Goal: Check status: Check status

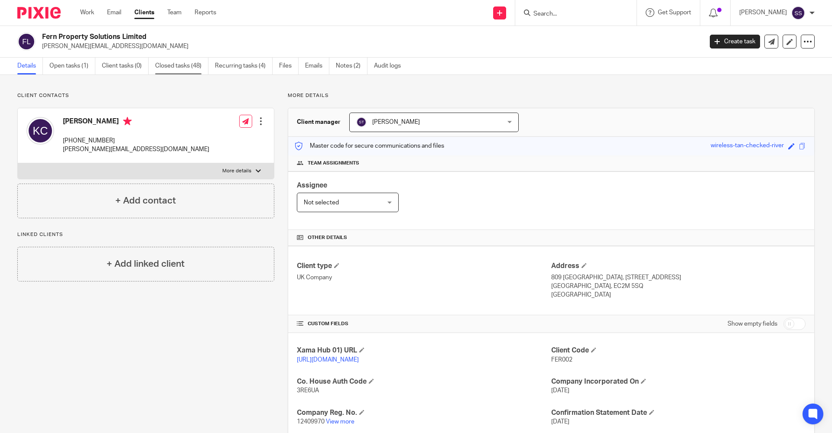
click at [169, 72] on link "Closed tasks (48)" at bounding box center [181, 66] width 53 height 17
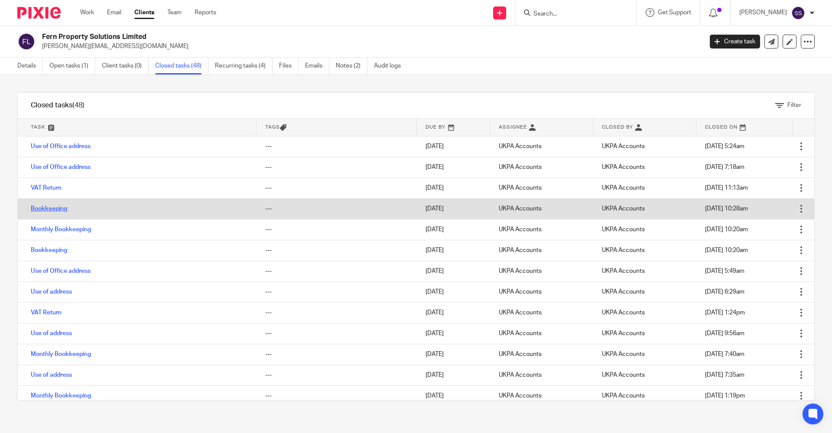
click at [61, 210] on link "Bookkeeping" at bounding box center [49, 209] width 36 height 6
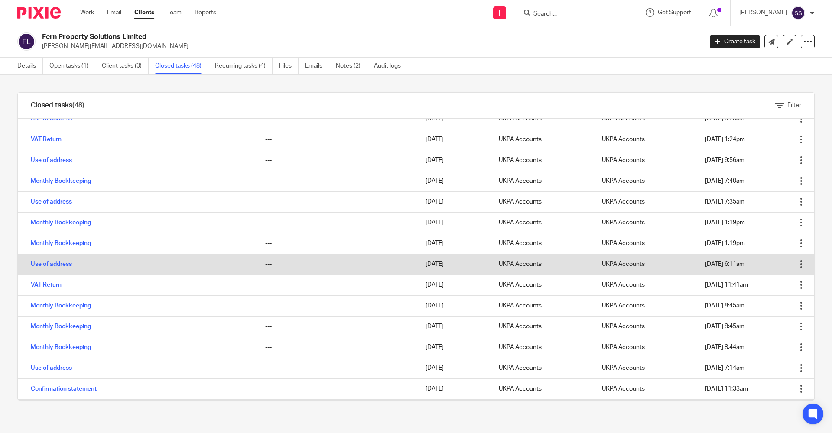
scroll to position [217, 0]
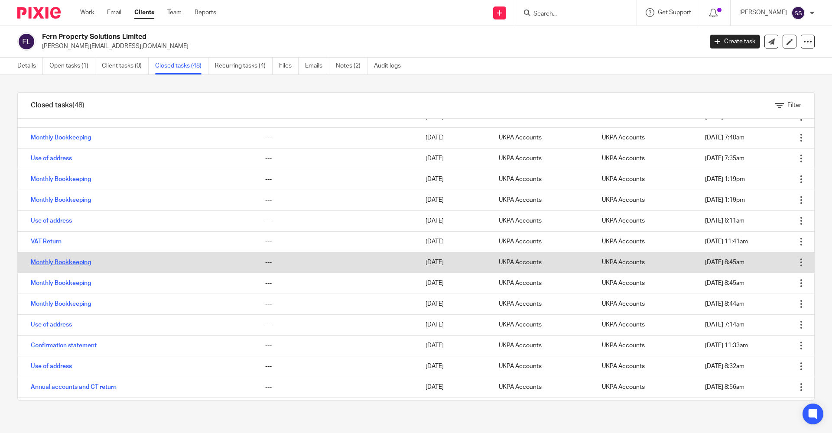
click at [62, 260] on link "Monthly Bookkeeping" at bounding box center [61, 263] width 60 height 6
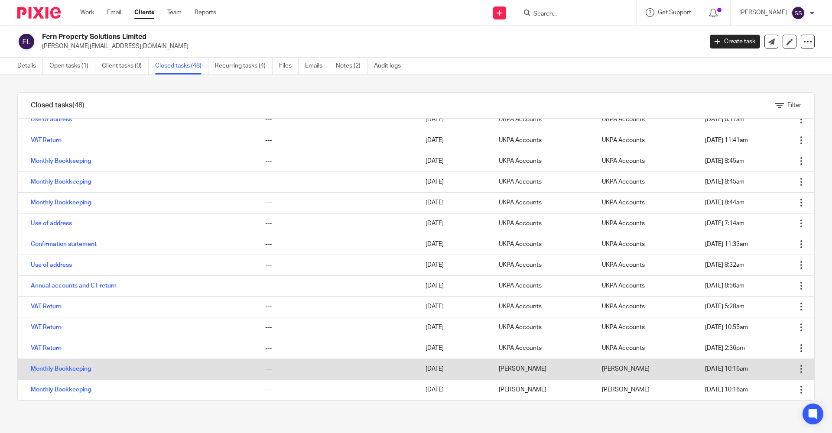
scroll to position [303, 0]
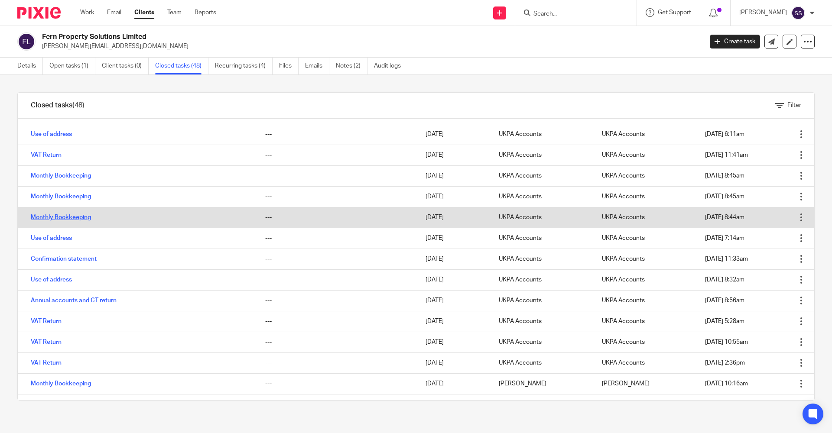
click at [67, 219] on link "Monthly Bookkeeping" at bounding box center [61, 217] width 60 height 6
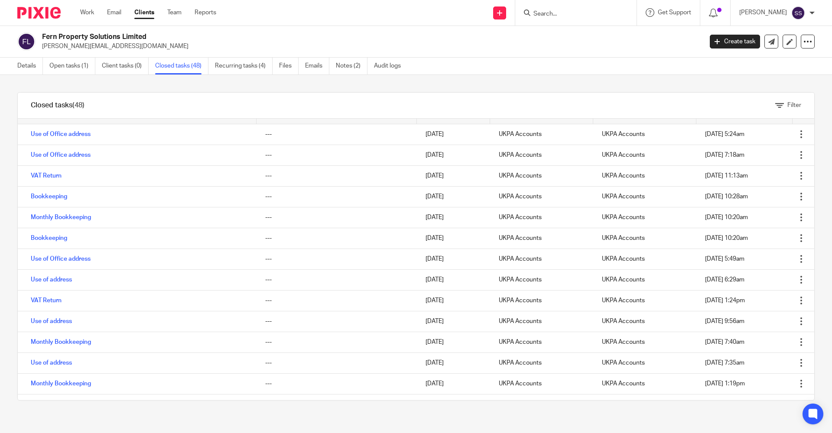
scroll to position [0, 0]
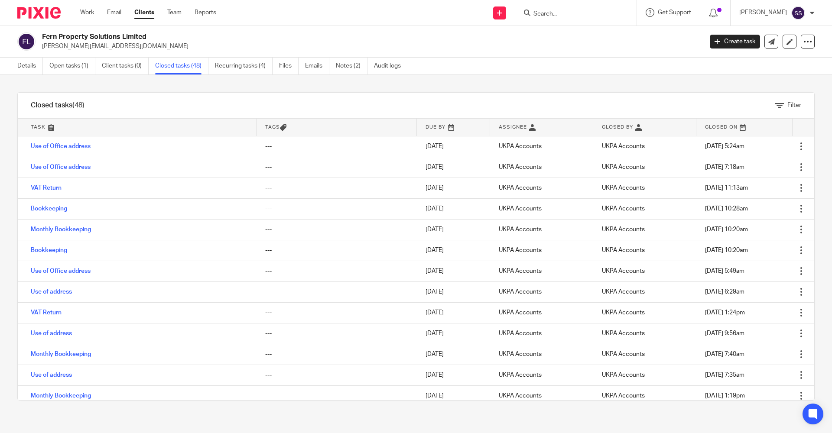
drag, startPoint x: 41, startPoint y: 34, endPoint x: 149, endPoint y: 31, distance: 108.8
click at [149, 31] on div "Fern Property Solutions Limited kevin@fernpropertygroup.co.uk Create task Updat…" at bounding box center [416, 42] width 832 height 32
copy h2 "Fern Property Solutions Limited"
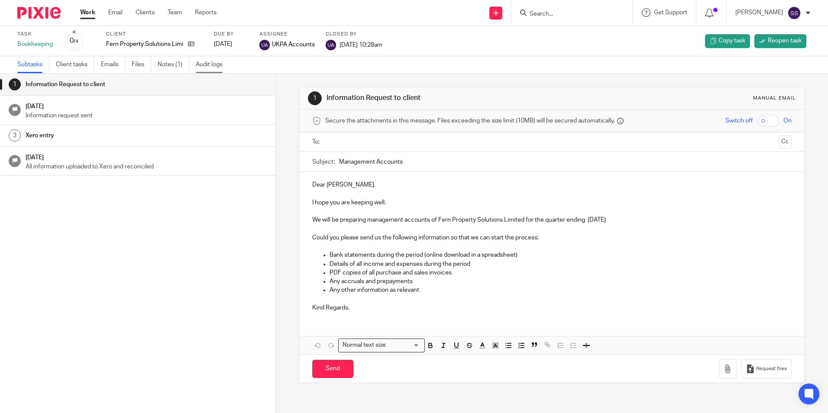
click at [220, 63] on link "Audit logs" at bounding box center [212, 64] width 33 height 17
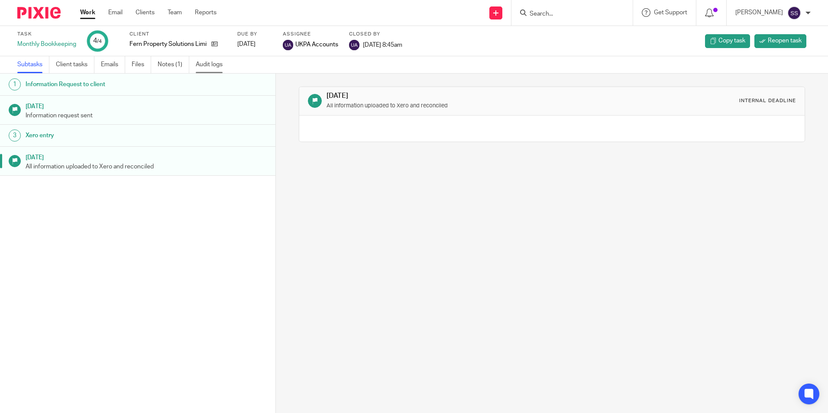
click at [223, 64] on link "Audit logs" at bounding box center [212, 64] width 33 height 17
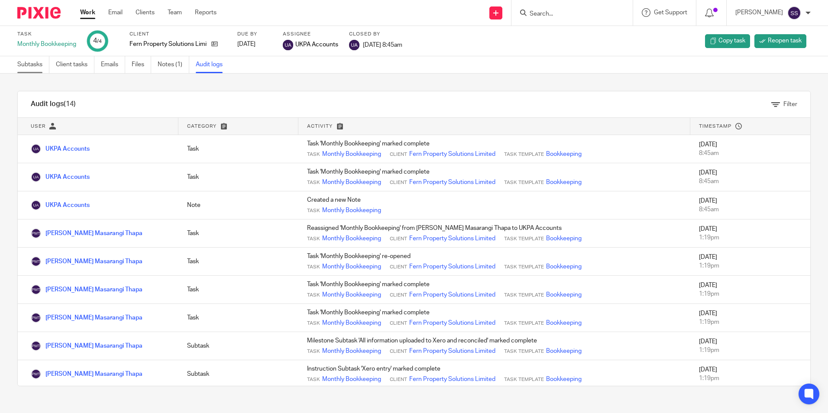
click at [25, 70] on link "Subtasks" at bounding box center [33, 64] width 32 height 17
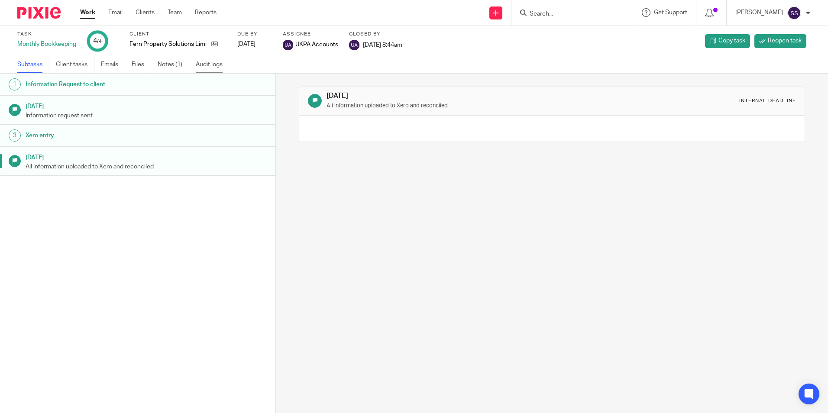
click at [215, 59] on link "Audit logs" at bounding box center [212, 64] width 33 height 17
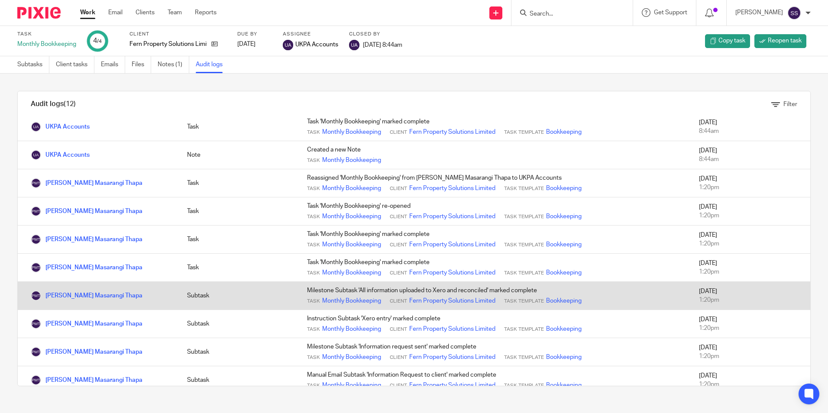
scroll to position [87, 0]
